Goal: Information Seeking & Learning: Compare options

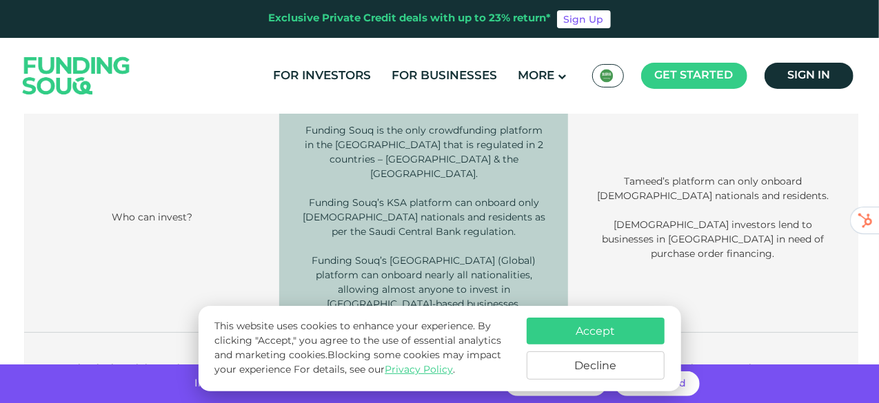
click at [610, 369] on button "Decline" at bounding box center [596, 366] width 138 height 28
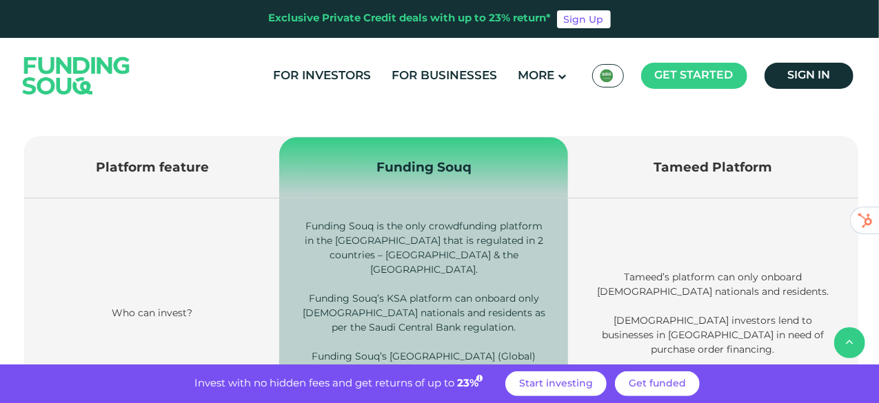
scroll to position [443, 0]
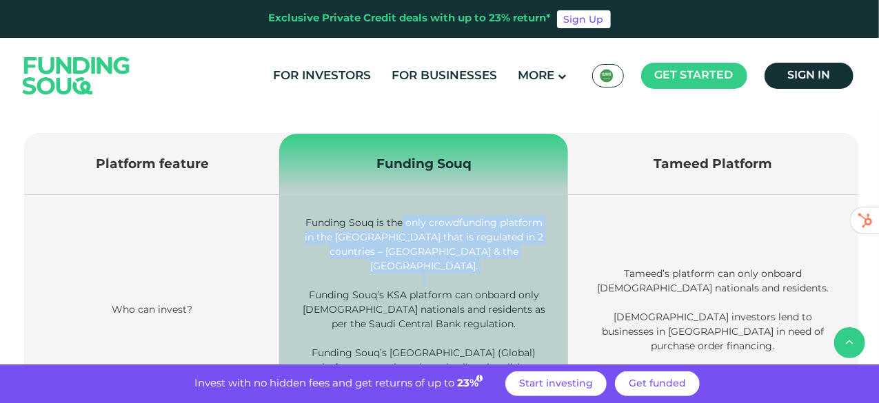
drag, startPoint x: 419, startPoint y: 216, endPoint x: 443, endPoint y: 261, distance: 50.6
click at [443, 261] on td "Funding Souq is the only crowdfunding platform in the [GEOGRAPHIC_DATA] that is…" at bounding box center [423, 310] width 289 height 230
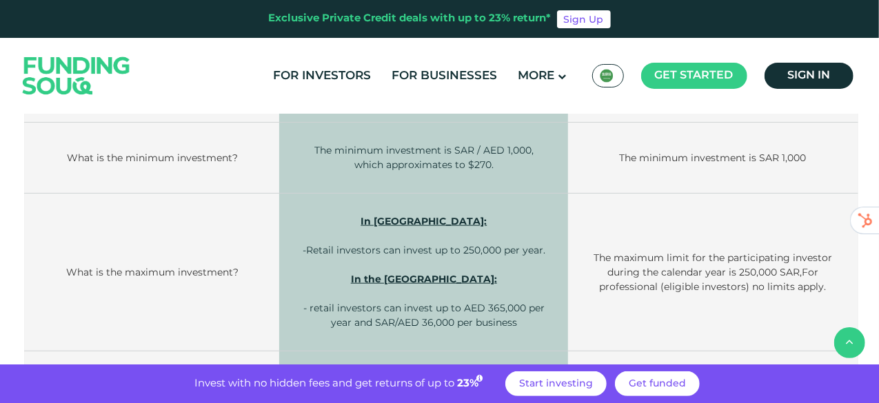
scroll to position [747, 0]
drag, startPoint x: 630, startPoint y: 241, endPoint x: 706, endPoint y: 317, distance: 107.3
click at [706, 317] on td "The maximum limit for the participating investor during the calendar year is 25…" at bounding box center [713, 272] width 290 height 158
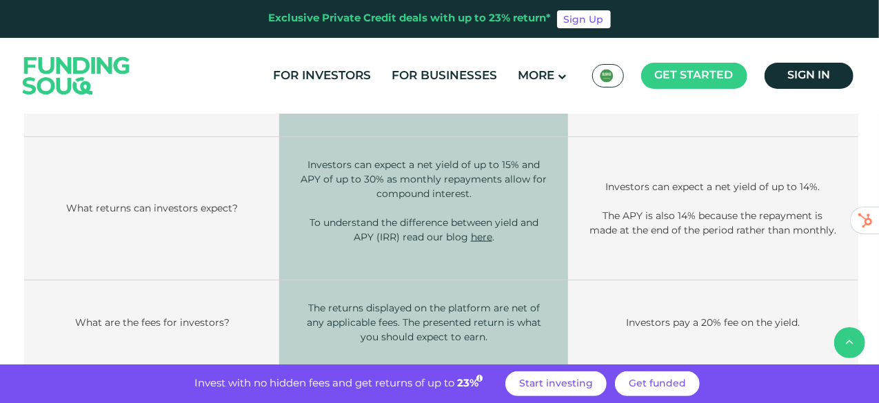
scroll to position [960, 0]
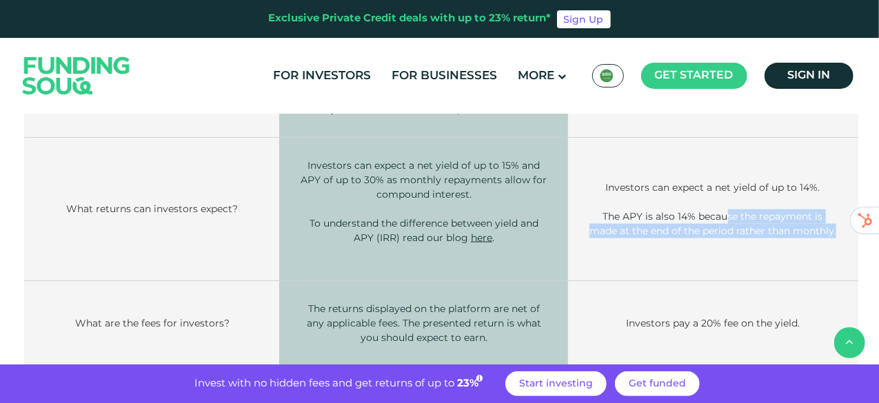
drag, startPoint x: 733, startPoint y: 194, endPoint x: 748, endPoint y: 223, distance: 32.4
click at [748, 223] on p "The APY is also 14% because the repayment is made at the end of the period rath…" at bounding box center [713, 224] width 248 height 29
drag, startPoint x: 748, startPoint y: 223, endPoint x: 676, endPoint y: 184, distance: 81.5
click at [676, 184] on td "Investors can expect a net yield of up to 14%. The APY is also 14% because the …" at bounding box center [713, 209] width 290 height 143
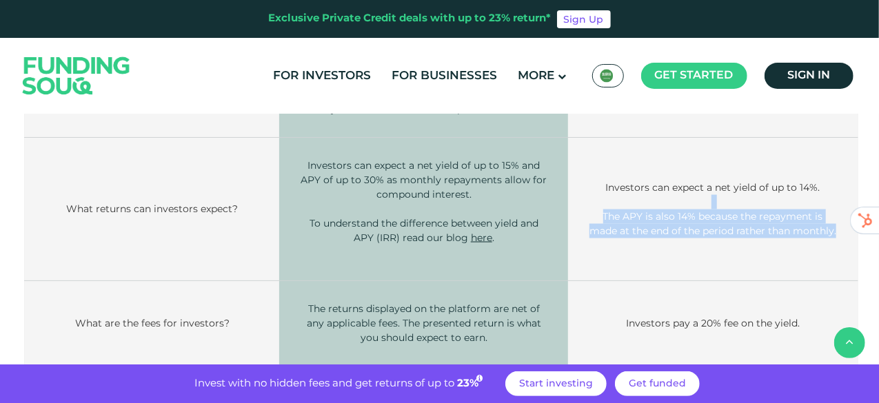
click at [676, 195] on p at bounding box center [713, 202] width 248 height 14
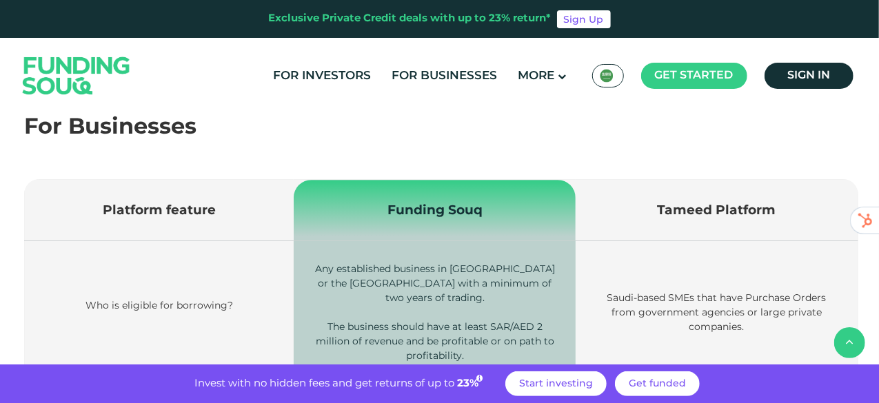
scroll to position [1387, 0]
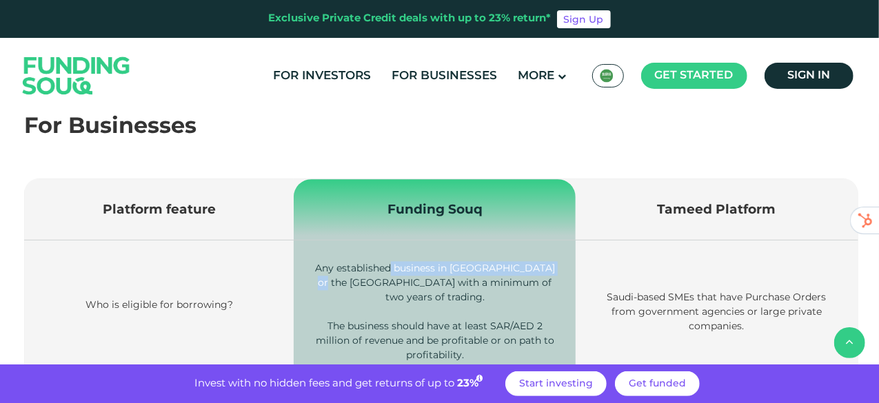
drag, startPoint x: 319, startPoint y: 260, endPoint x: 397, endPoint y: 252, distance: 78.3
click at [397, 261] on p "Any established business in [GEOGRAPHIC_DATA] or the [GEOGRAPHIC_DATA] with a m…" at bounding box center [434, 282] width 241 height 43
click at [397, 262] on span "Any established business in [GEOGRAPHIC_DATA] or the [GEOGRAPHIC_DATA] with a m…" at bounding box center [435, 282] width 240 height 41
drag, startPoint x: 397, startPoint y: 252, endPoint x: 468, endPoint y: 270, distance: 73.8
click at [468, 270] on span "Any established business in [GEOGRAPHIC_DATA] or the [GEOGRAPHIC_DATA] with a m…" at bounding box center [435, 282] width 240 height 41
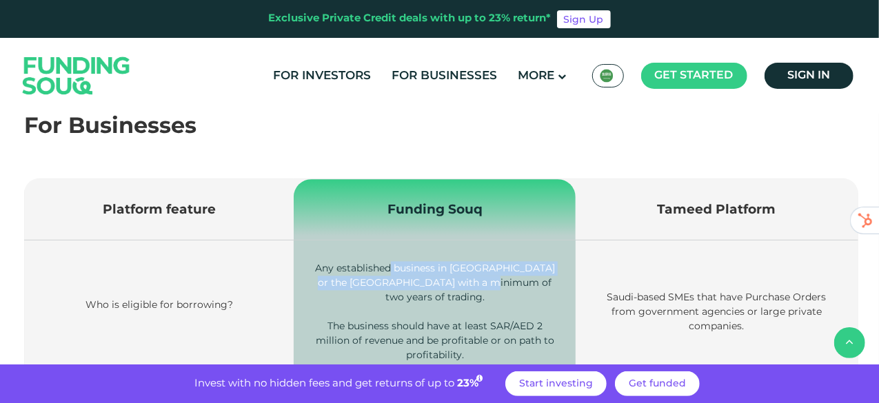
click at [468, 270] on span "Any established business in [GEOGRAPHIC_DATA] or the [GEOGRAPHIC_DATA] with a m…" at bounding box center [435, 282] width 240 height 41
drag, startPoint x: 468, startPoint y: 270, endPoint x: 392, endPoint y: 259, distance: 76.7
click at [392, 261] on p "Any established business in [GEOGRAPHIC_DATA] or the [GEOGRAPHIC_DATA] with a m…" at bounding box center [434, 282] width 241 height 43
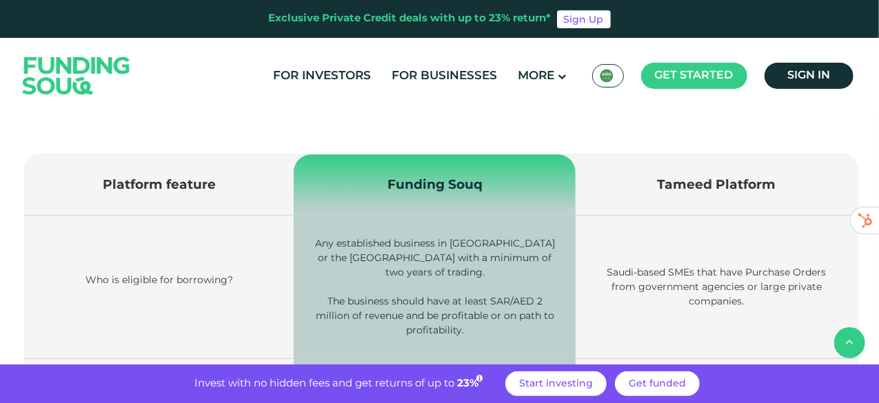
scroll to position [1413, 0]
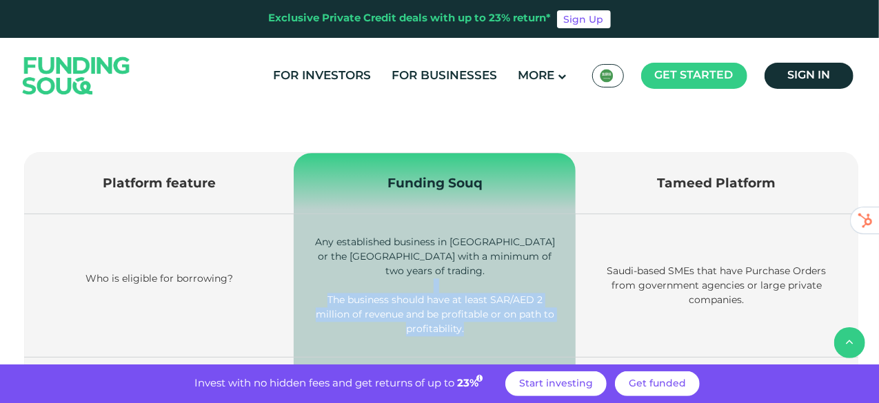
drag, startPoint x: 392, startPoint y: 259, endPoint x: 490, endPoint y: 303, distance: 106.8
click at [490, 303] on td "Any established business in [GEOGRAPHIC_DATA] or the [GEOGRAPHIC_DATA] with a m…" at bounding box center [435, 285] width 282 height 143
click at [490, 303] on p "The business should have at least SAR/AED 2 million of revenue and be profitabl…" at bounding box center [434, 314] width 241 height 43
drag, startPoint x: 490, startPoint y: 303, endPoint x: 406, endPoint y: 271, distance: 89.3
click at [406, 293] on p "The business should have at least SAR/AED 2 million of revenue and be profitabl…" at bounding box center [434, 314] width 241 height 43
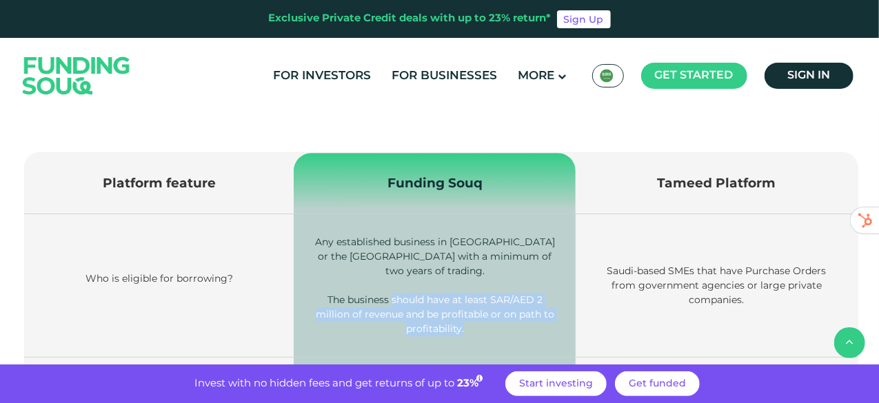
click at [406, 294] on span "The business should have at least SAR/AED 2 million of revenue and be profitabl…" at bounding box center [435, 314] width 239 height 41
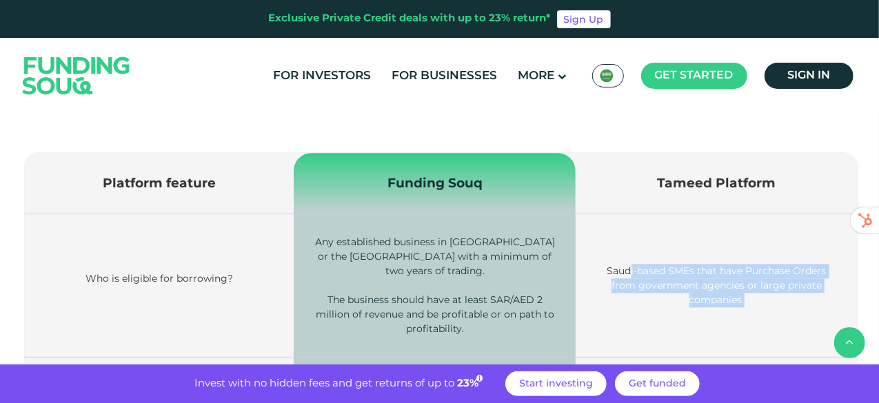
drag, startPoint x: 632, startPoint y: 237, endPoint x: 752, endPoint y: 277, distance: 125.8
click at [752, 277] on td "Saudi-based SMEs that have Purchase Orders from government agencies or large pr…" at bounding box center [717, 285] width 282 height 143
drag, startPoint x: 752, startPoint y: 277, endPoint x: 608, endPoint y: 243, distance: 147.9
click at [608, 243] on td "Saudi-based SMEs that have Purchase Orders from government agencies or large pr…" at bounding box center [717, 285] width 282 height 143
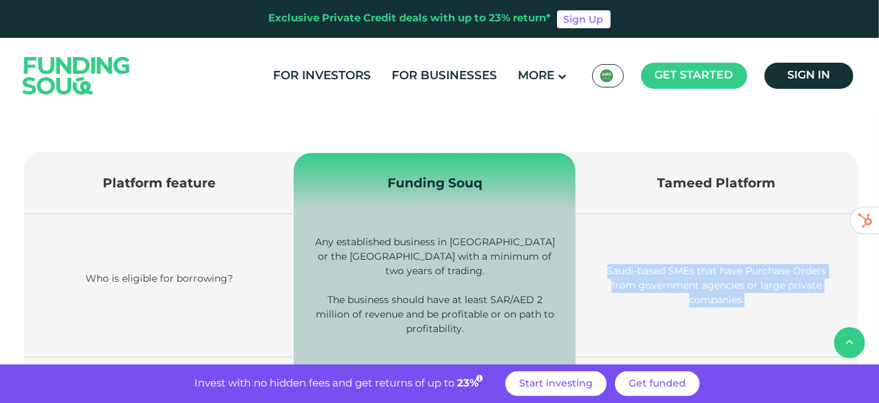
click at [608, 243] on td "Saudi-based SMEs that have Purchase Orders from government agencies or large pr…" at bounding box center [717, 285] width 282 height 143
drag, startPoint x: 608, startPoint y: 243, endPoint x: 737, endPoint y: 278, distance: 133.5
click at [737, 278] on td "Saudi-based SMEs that have Purchase Orders from government agencies or large pr…" at bounding box center [717, 285] width 282 height 143
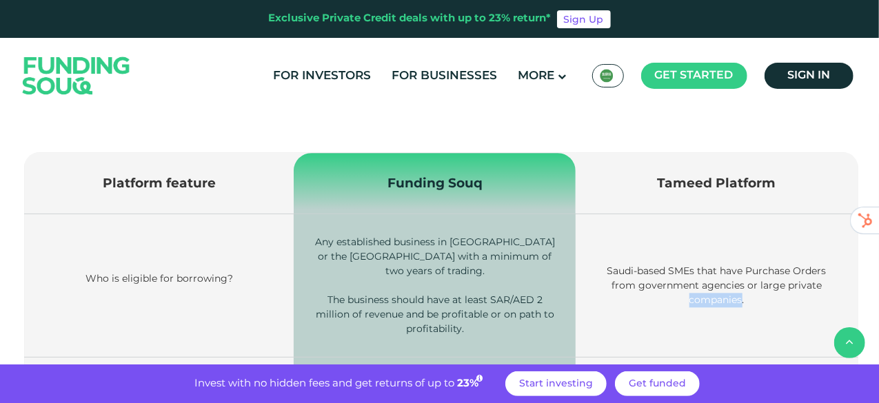
drag, startPoint x: 737, startPoint y: 278, endPoint x: 734, endPoint y: 299, distance: 21.5
click at [734, 299] on td "Saudi-based SMEs that have Purchase Orders from government agencies or large pr…" at bounding box center [717, 285] width 282 height 143
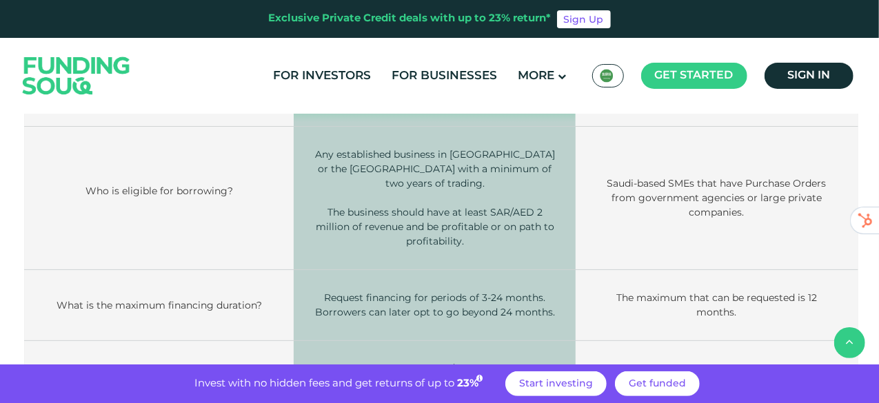
scroll to position [1508, 0]
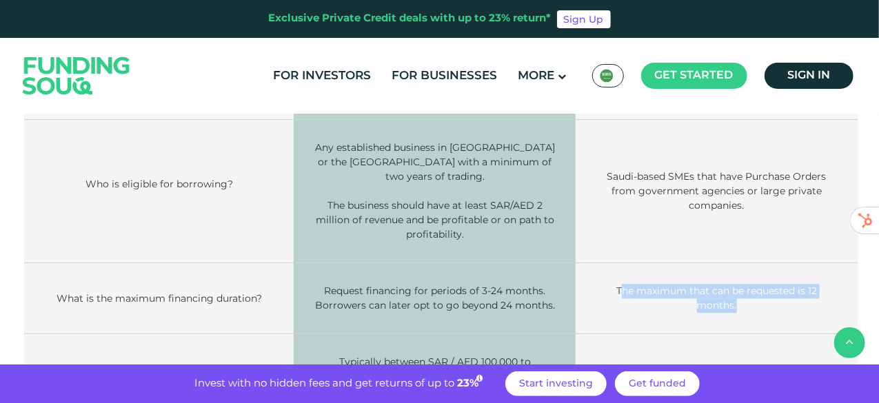
drag, startPoint x: 762, startPoint y: 294, endPoint x: 624, endPoint y: 257, distance: 142.9
click at [624, 263] on td "The maximum that can be requested is 12 months." at bounding box center [717, 298] width 282 height 71
drag, startPoint x: 624, startPoint y: 257, endPoint x: 732, endPoint y: 267, distance: 108.7
click at [732, 267] on td "The maximum that can be requested is 12 months." at bounding box center [717, 298] width 282 height 71
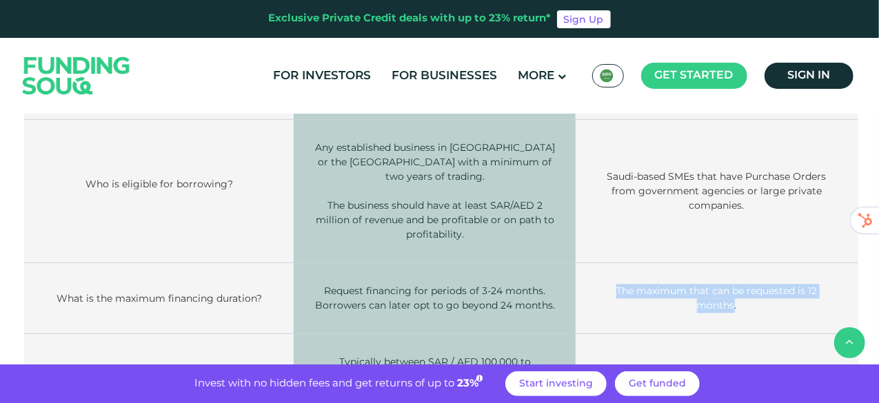
click at [732, 267] on td "The maximum that can be requested is 12 months." at bounding box center [717, 298] width 282 height 71
drag, startPoint x: 744, startPoint y: 273, endPoint x: 650, endPoint y: 257, distance: 95.1
click at [650, 263] on td "The maximum that can be requested is 12 months." at bounding box center [717, 298] width 282 height 71
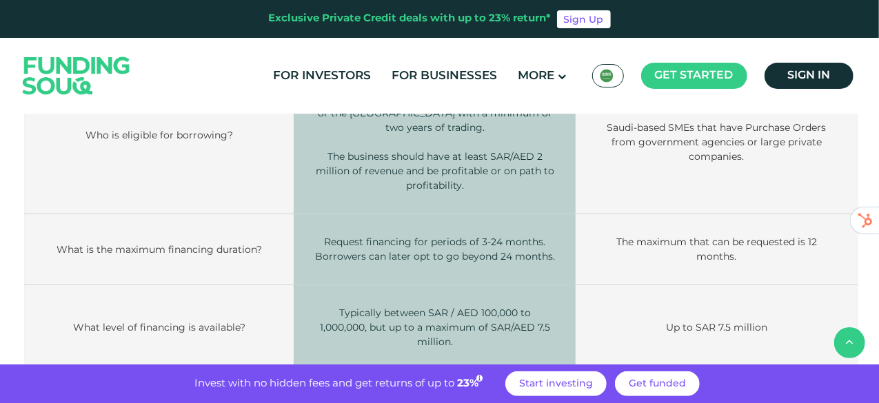
scroll to position [1557, 0]
drag, startPoint x: 668, startPoint y: 286, endPoint x: 775, endPoint y: 286, distance: 107.6
click at [775, 286] on td "Up to SAR 7.5 million" at bounding box center [717, 328] width 282 height 86
drag, startPoint x: 775, startPoint y: 286, endPoint x: 677, endPoint y: 291, distance: 98.0
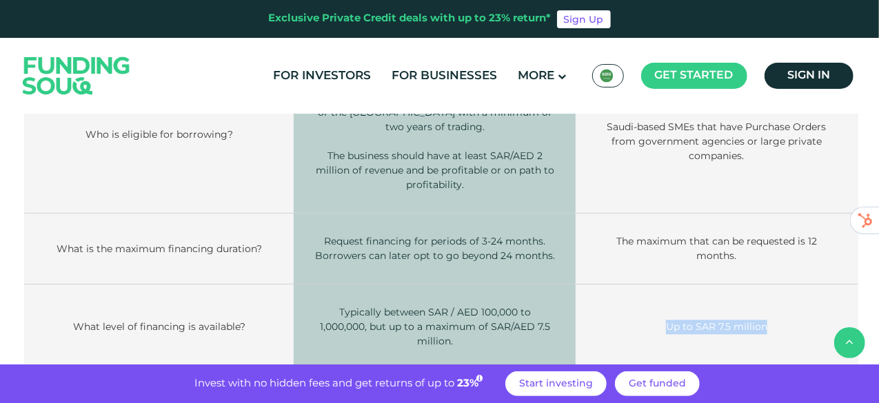
click at [677, 291] on td "Up to SAR 7.5 million" at bounding box center [717, 328] width 282 height 86
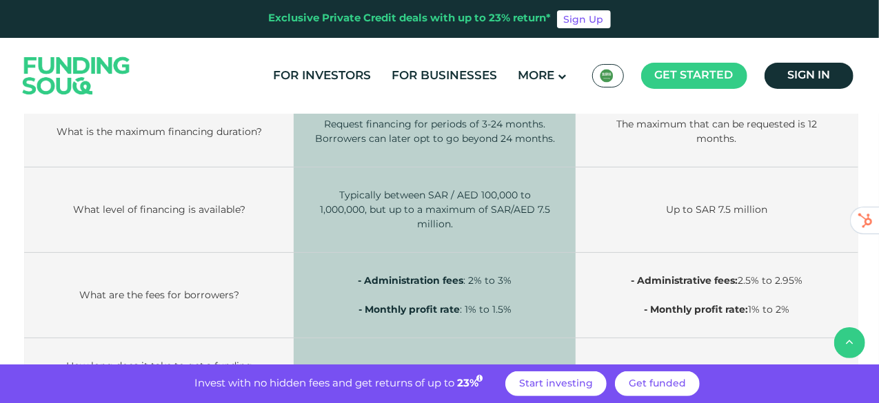
scroll to position [1675, 0]
drag, startPoint x: 810, startPoint y: 230, endPoint x: 721, endPoint y: 228, distance: 89.0
click at [721, 273] on p "- Administrative fees: 2.5% to 2.95%" at bounding box center [717, 280] width 241 height 14
click at [721, 274] on strong "- Administrative fees:" at bounding box center [684, 280] width 107 height 12
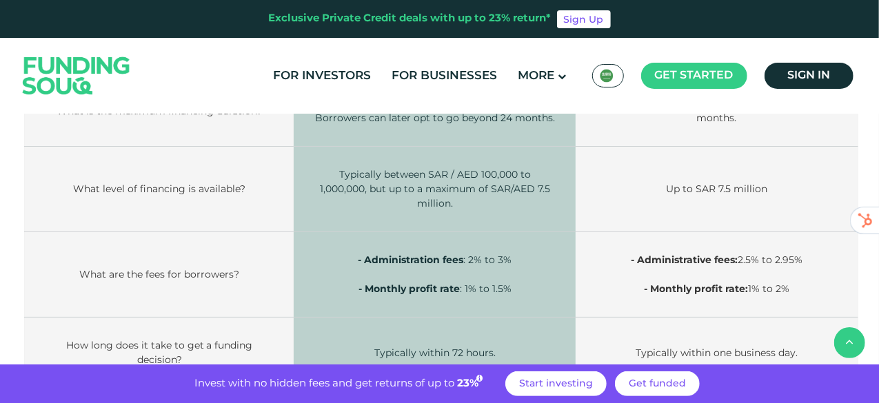
scroll to position [1691, 0]
